Goal: Check status: Check status

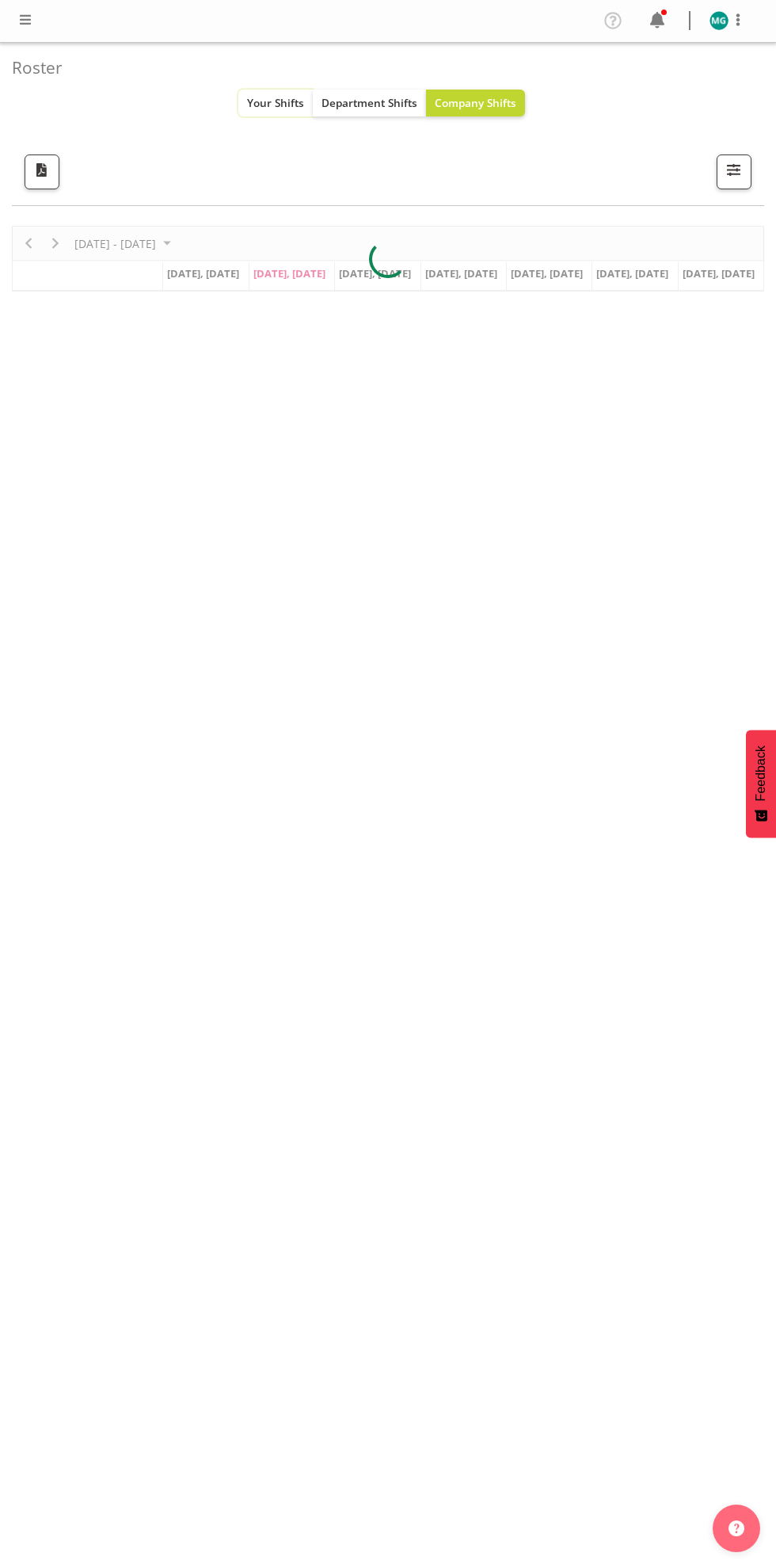
click at [266, 103] on span "Your Shifts" at bounding box center [276, 103] width 57 height 15
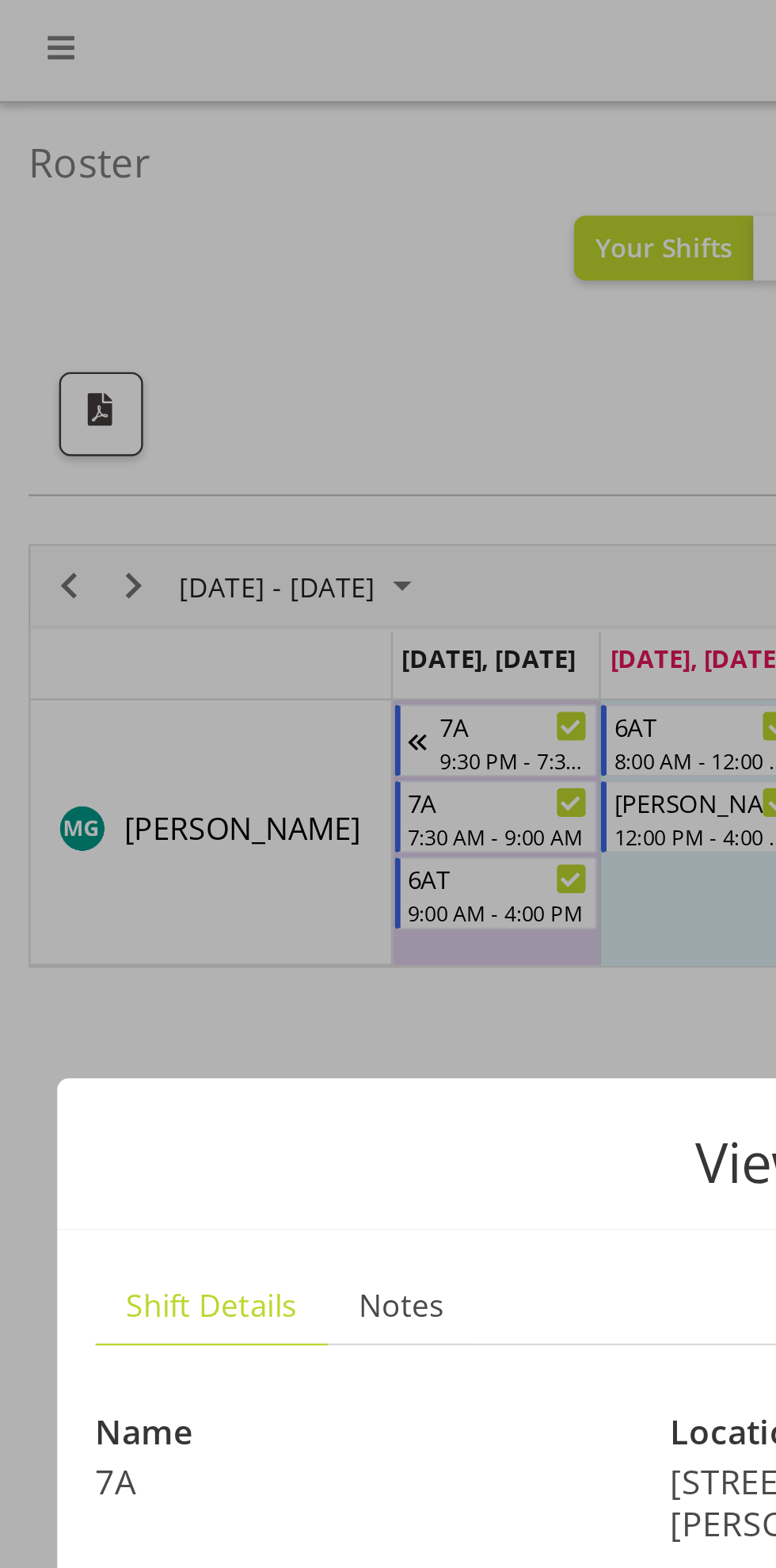
click at [141, 425] on div "View Shift Instance Shift Details Notes Name 7A Location 7a [PERSON_NAME] Ave D…" at bounding box center [388, 784] width 760 height 752
click at [194, 426] on div "View Shift Instance Shift Details Notes Name 7A Location 7a [PERSON_NAME] Ave D…" at bounding box center [388, 784] width 760 height 752
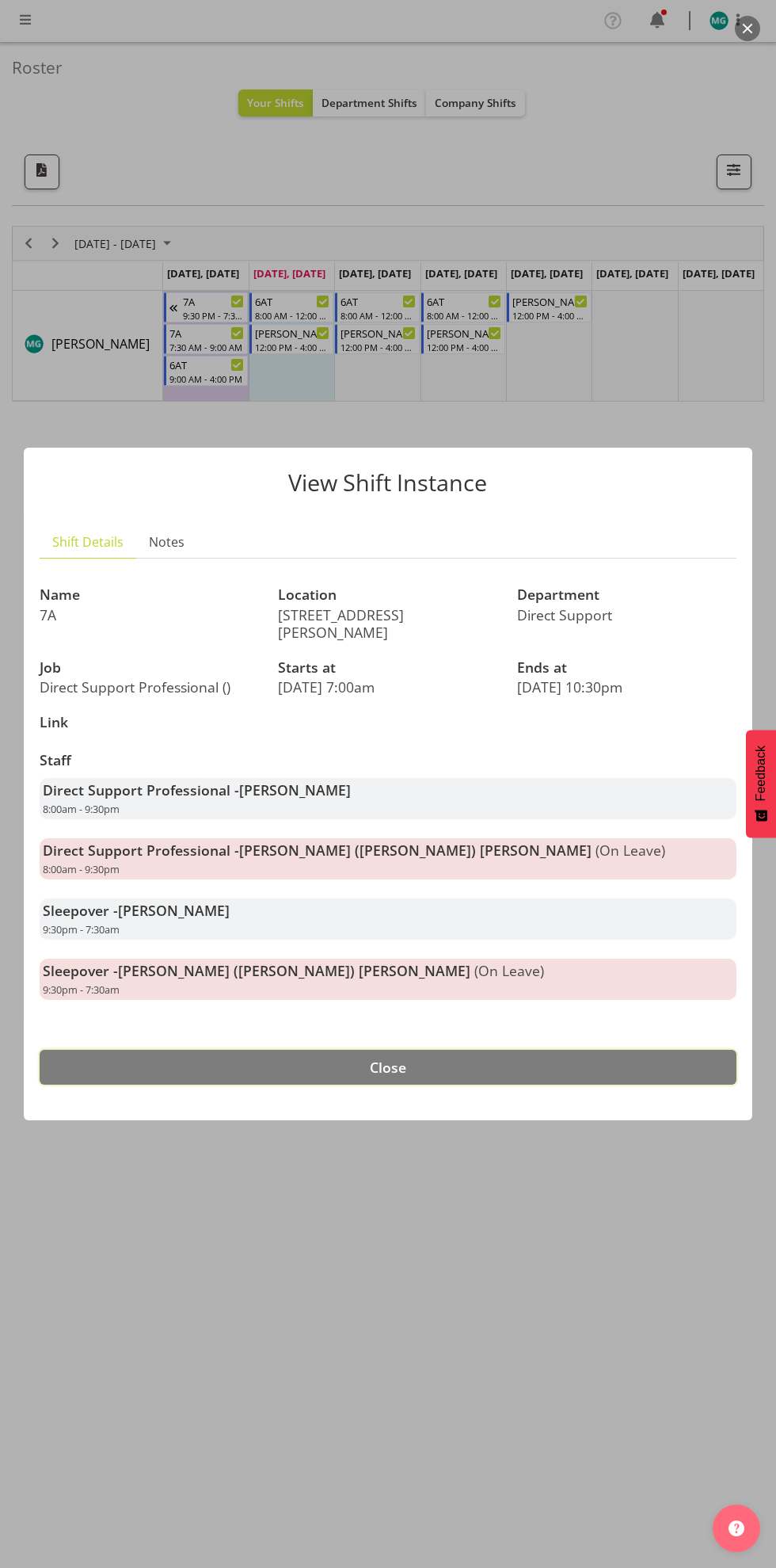
click at [418, 1073] on button "Close" at bounding box center [388, 1067] width 697 height 35
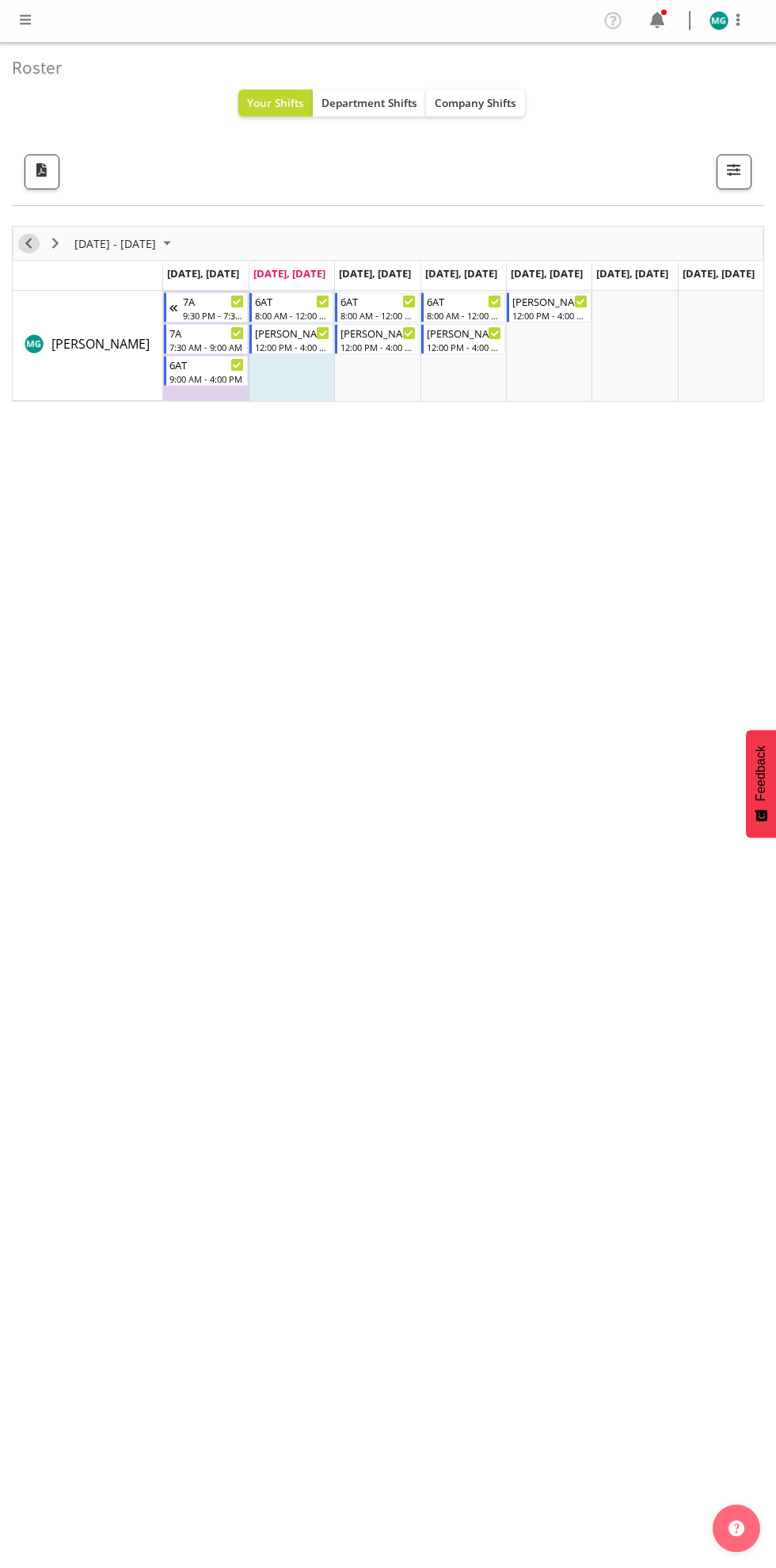
click at [28, 242] on span "Previous" at bounding box center [29, 243] width 19 height 20
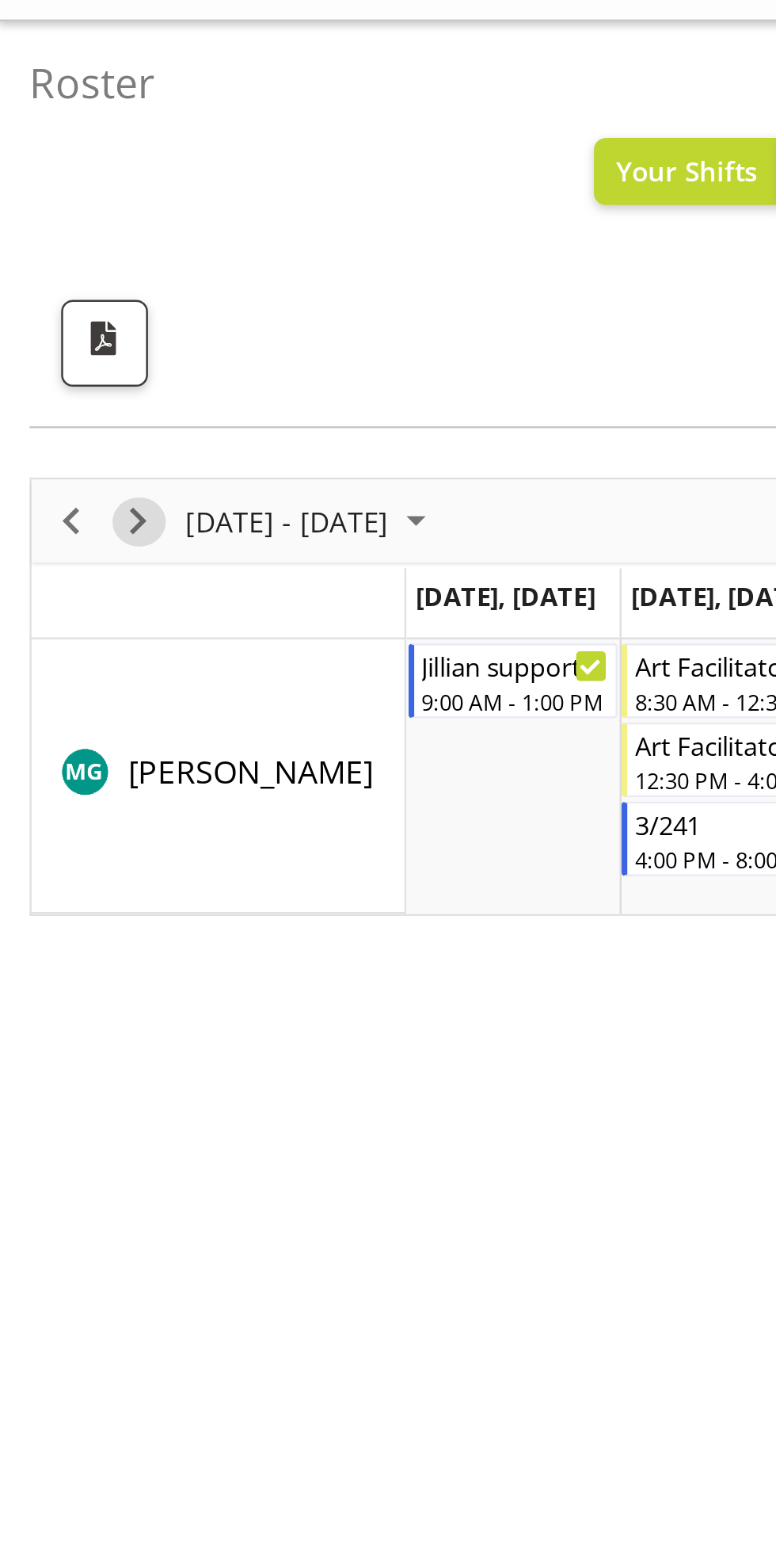
click at [57, 236] on span "Next" at bounding box center [56, 243] width 19 height 20
